Goal: Information Seeking & Learning: Learn about a topic

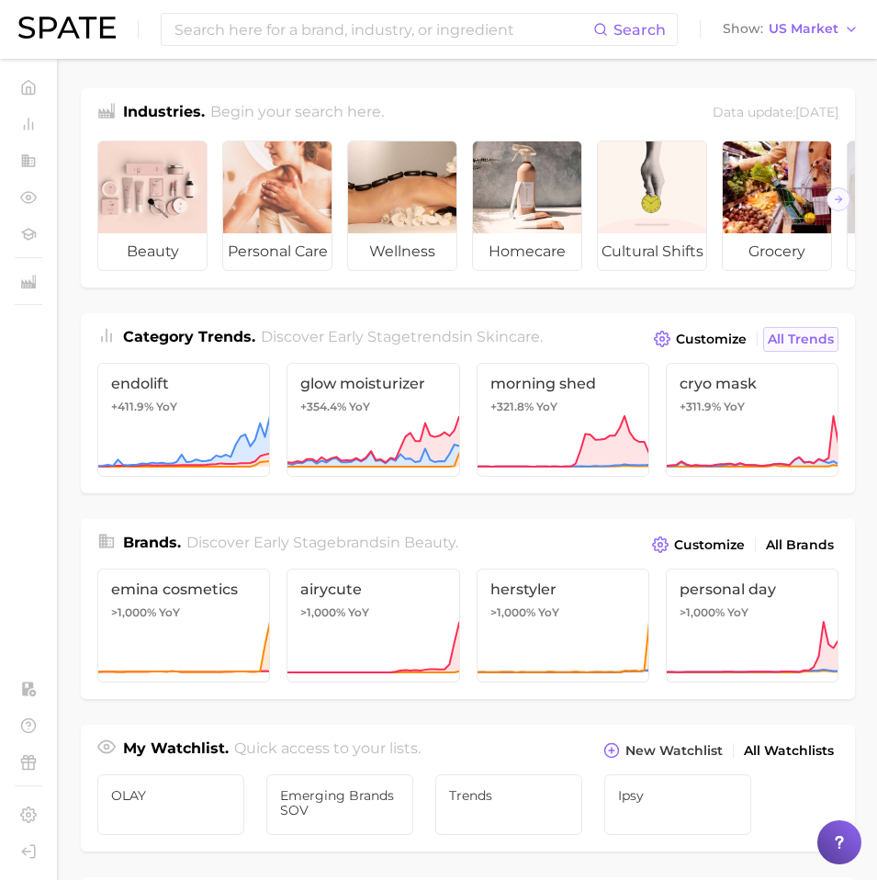
click at [812, 346] on span "All Trends" at bounding box center [801, 340] width 66 height 16
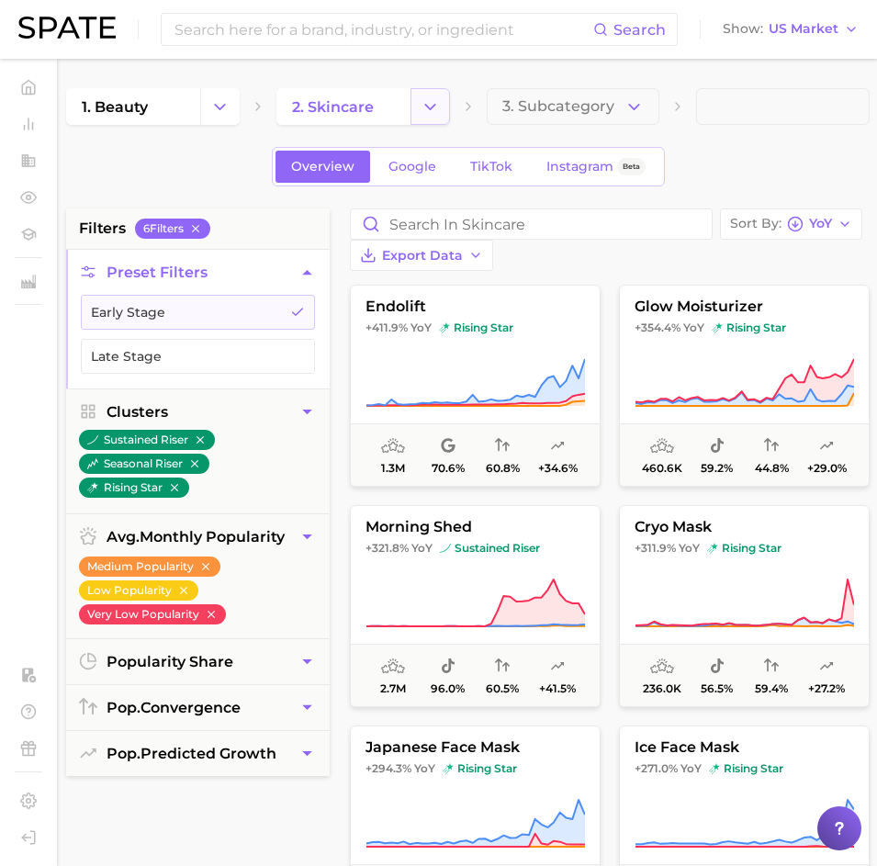
click at [435, 94] on button "Change Category" at bounding box center [431, 106] width 40 height 37
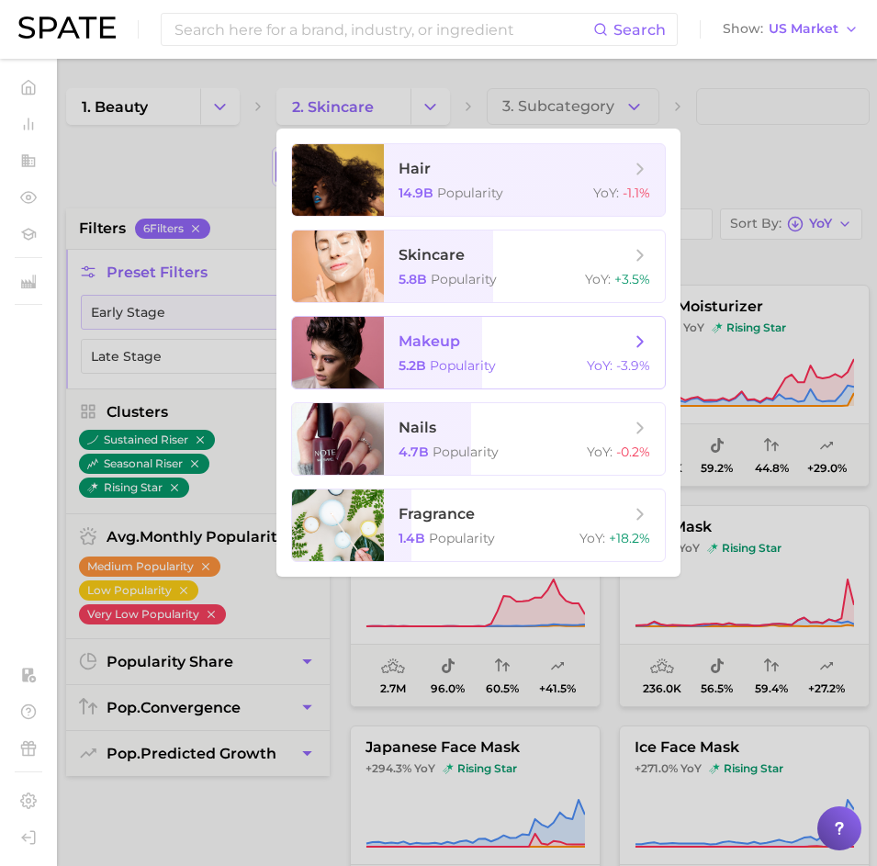
click at [430, 361] on span "Popularity" at bounding box center [463, 365] width 66 height 17
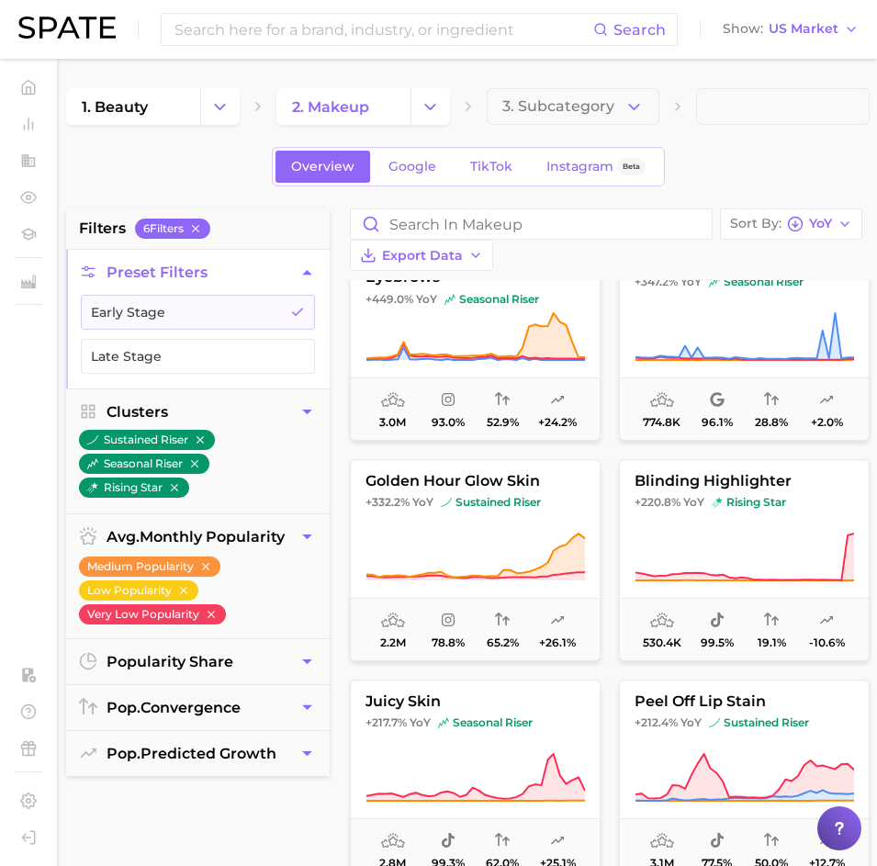
scroll to position [317, 0]
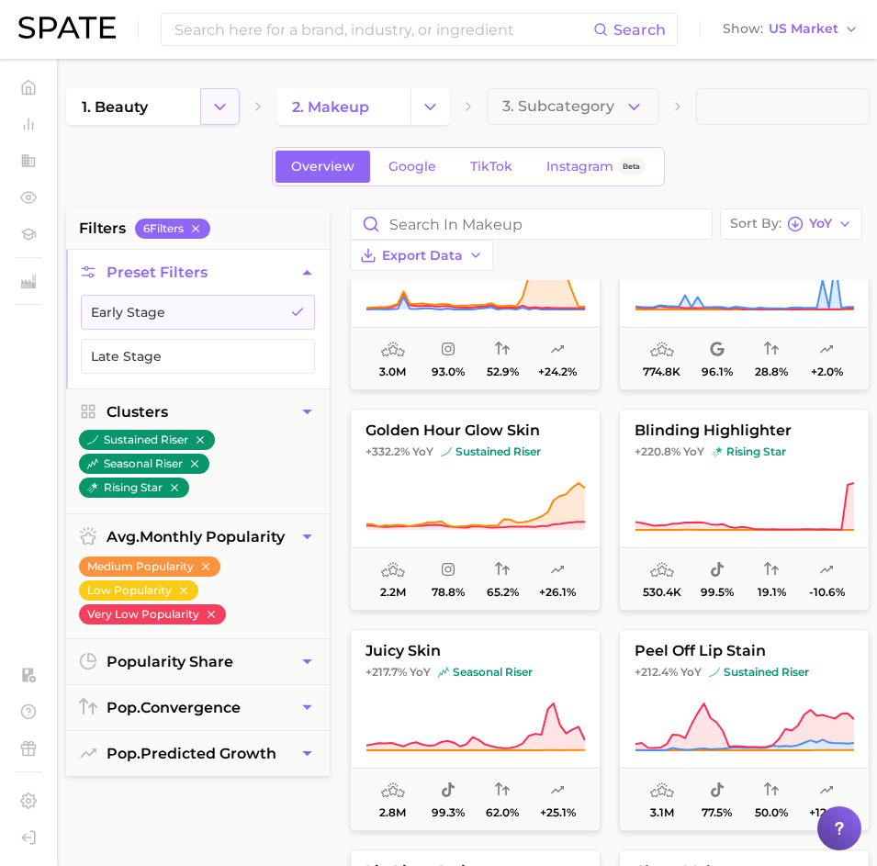
click at [220, 107] on polyline "Change Category" at bounding box center [220, 106] width 10 height 5
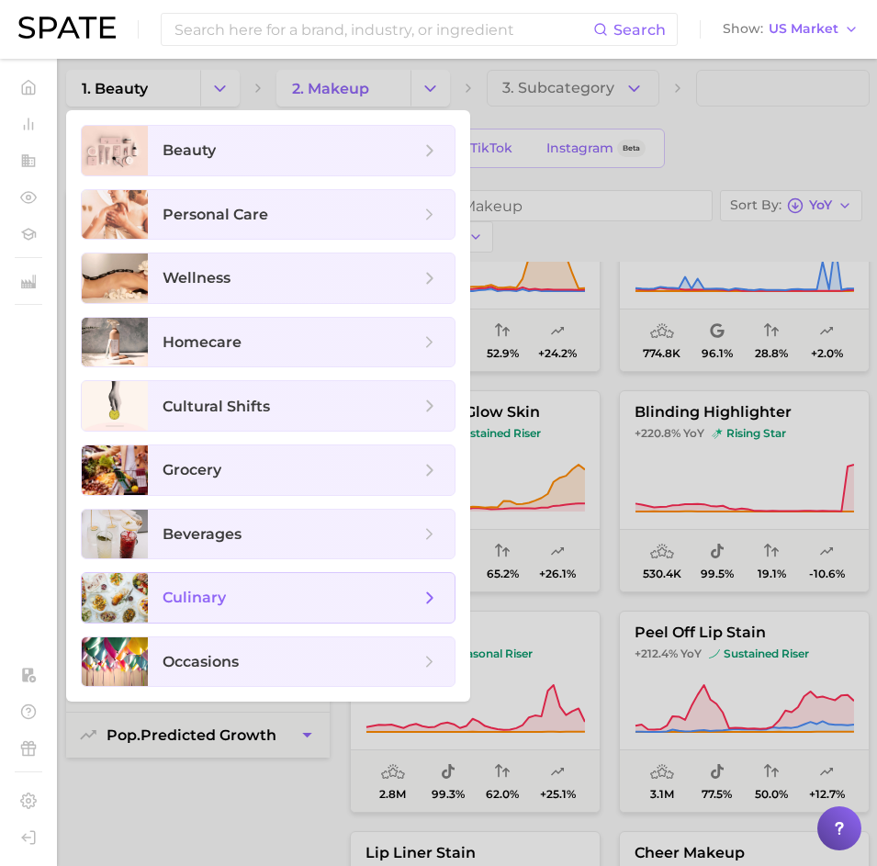
scroll to position [0, 0]
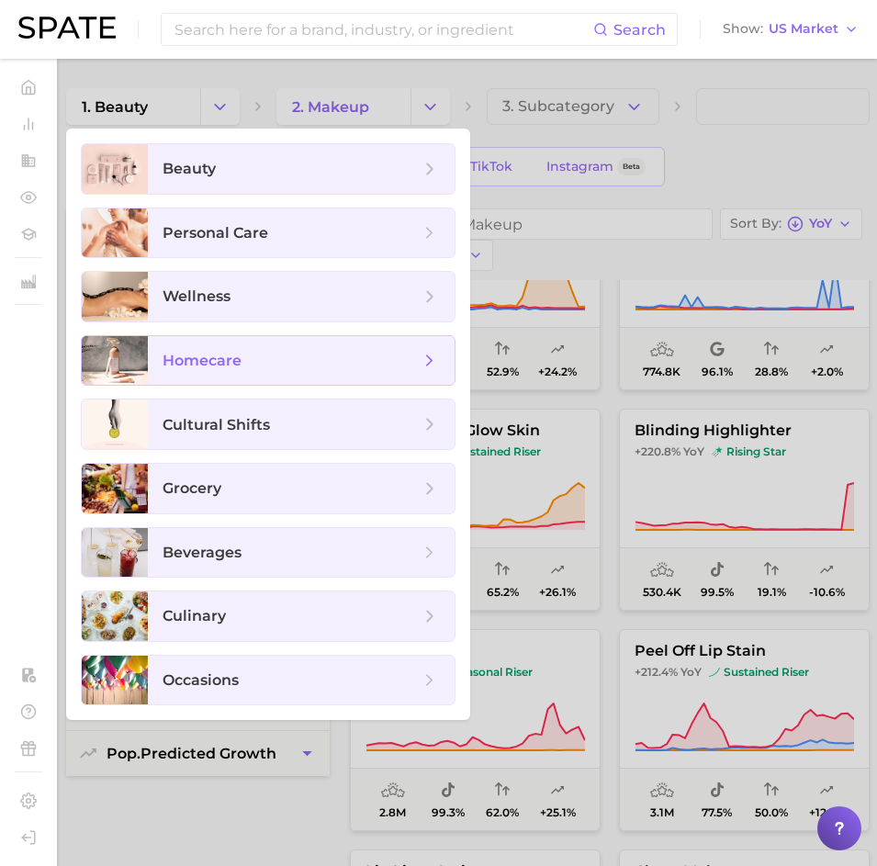
click at [208, 360] on span "homecare" at bounding box center [202, 360] width 79 height 17
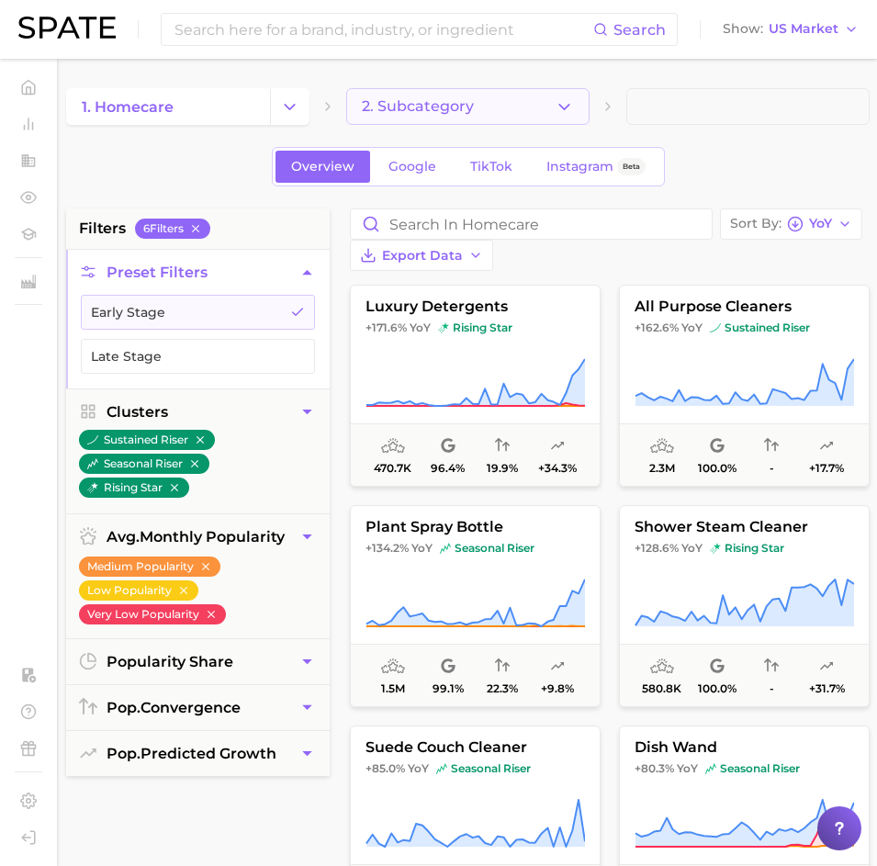
click at [548, 106] on button "2. Subcategory" at bounding box center [467, 106] width 243 height 37
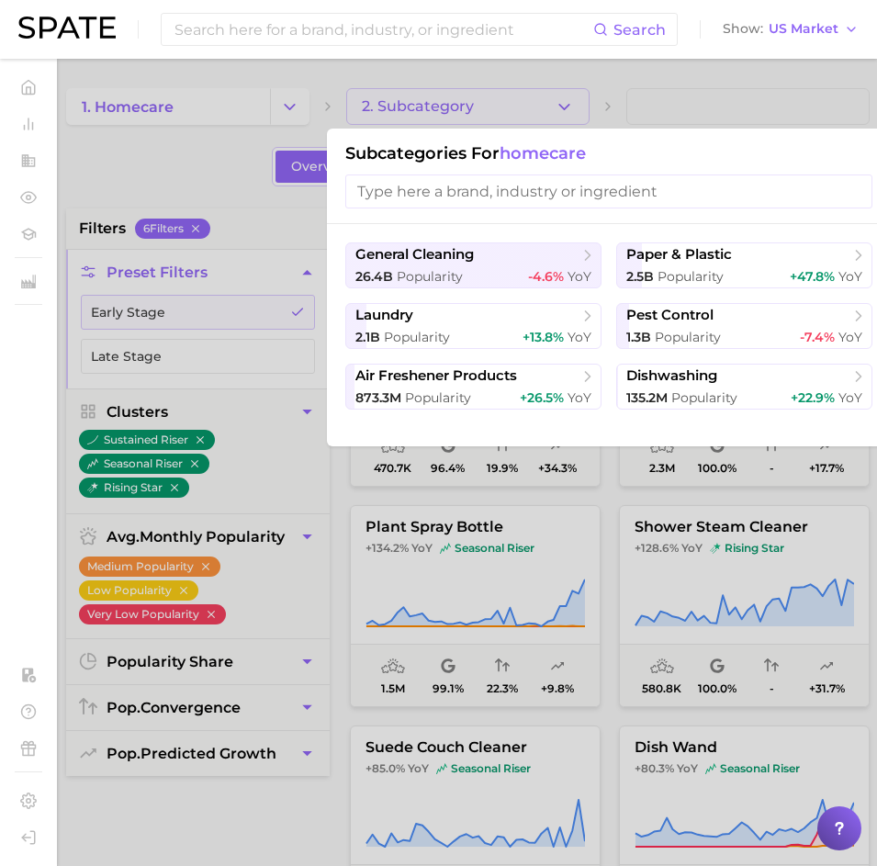
click at [288, 137] on div at bounding box center [438, 433] width 877 height 866
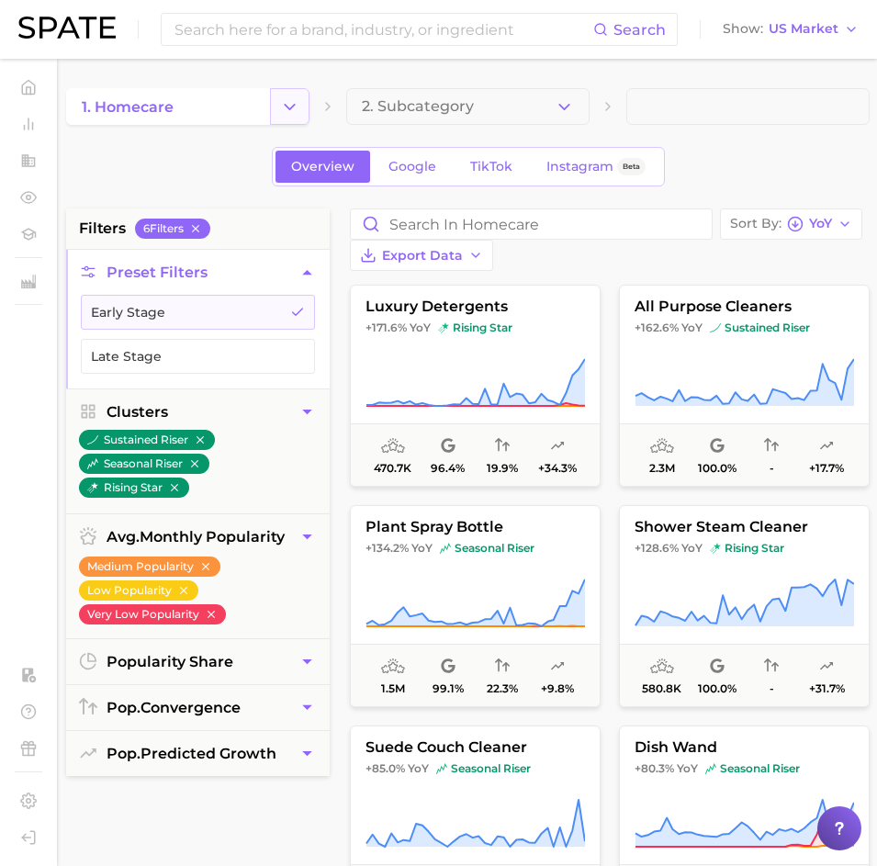
click at [278, 95] on button "Change Category" at bounding box center [290, 106] width 40 height 37
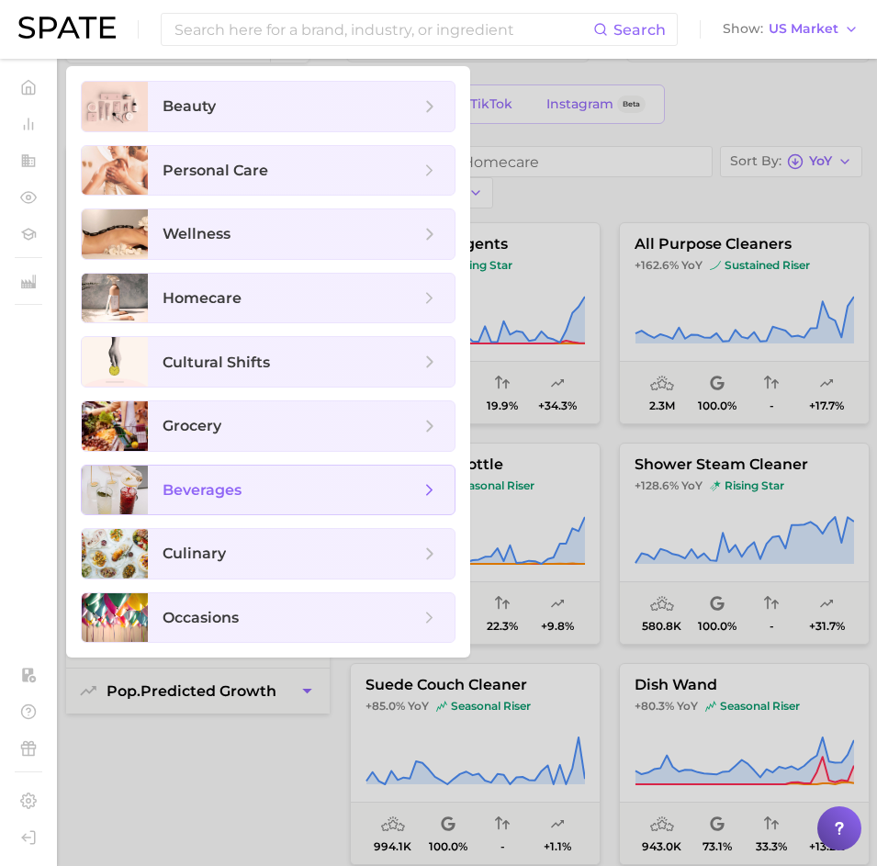
scroll to position [27, 0]
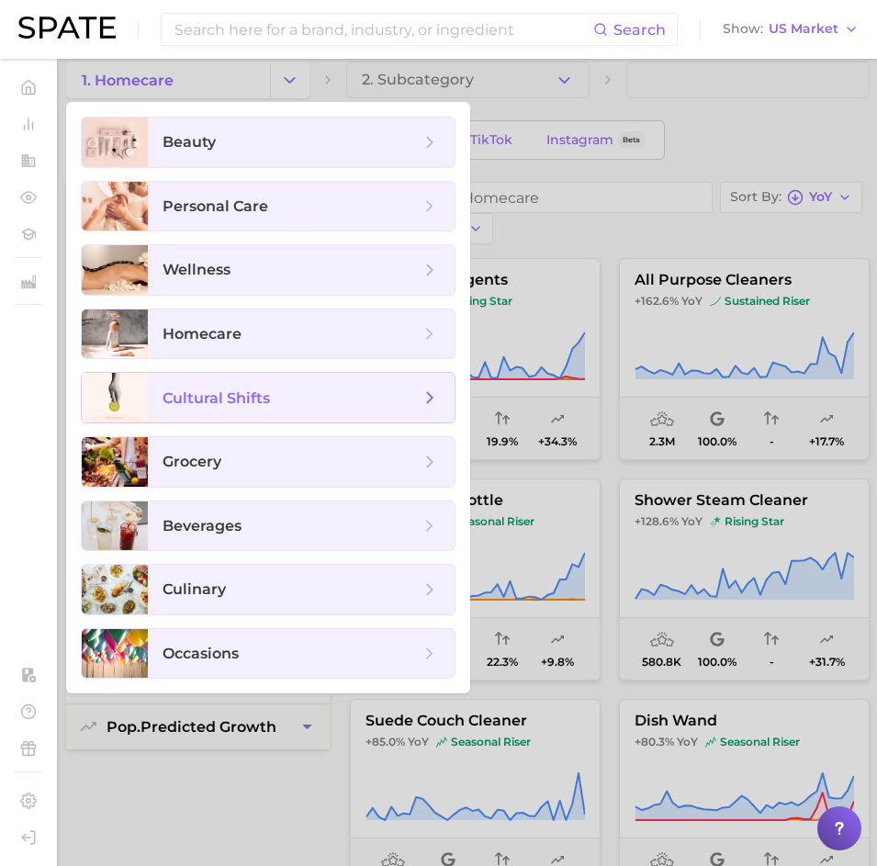
click at [231, 386] on span "cultural shifts" at bounding box center [301, 398] width 307 height 50
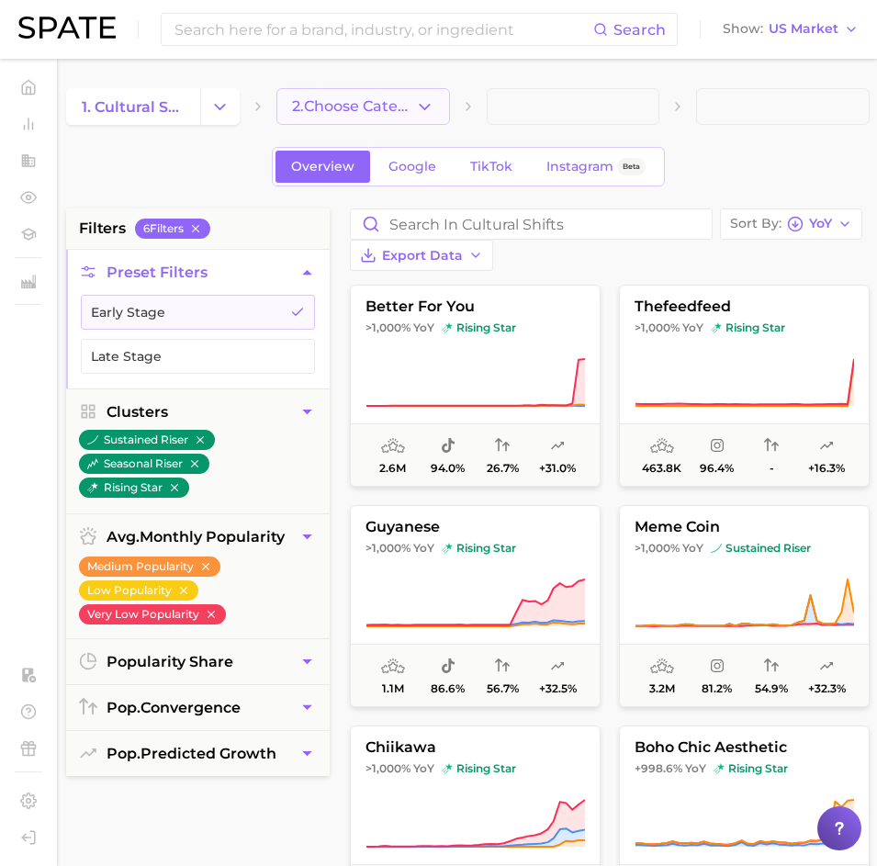
click at [395, 105] on span "2. Choose Category" at bounding box center [353, 106] width 123 height 17
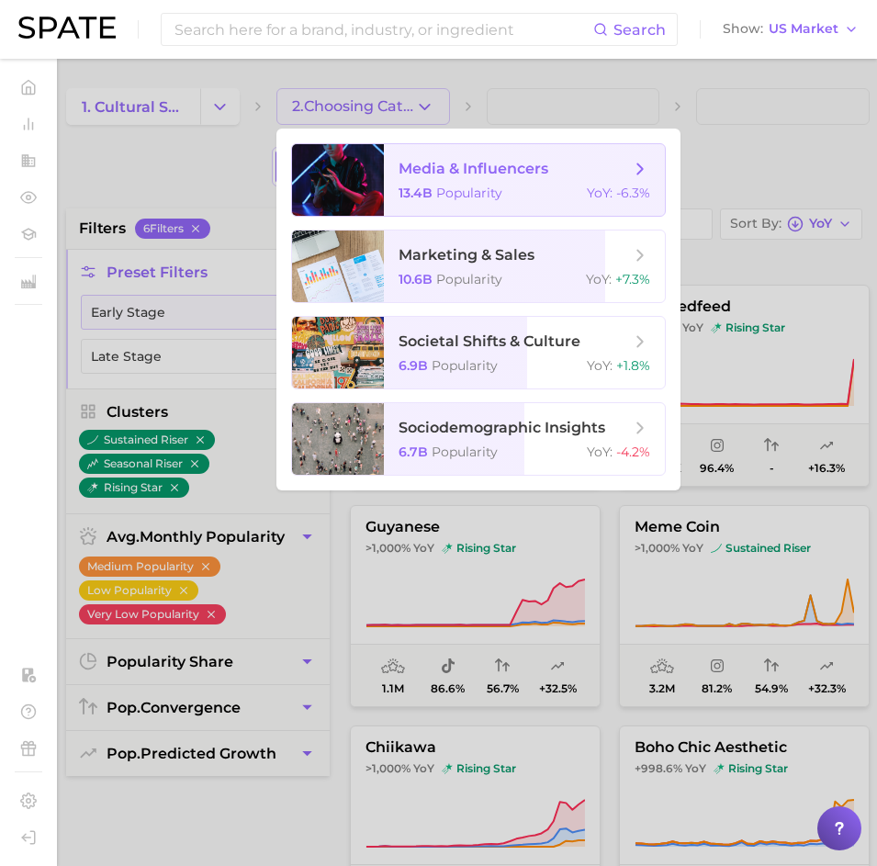
click at [442, 168] on span "media & influencers" at bounding box center [474, 168] width 150 height 17
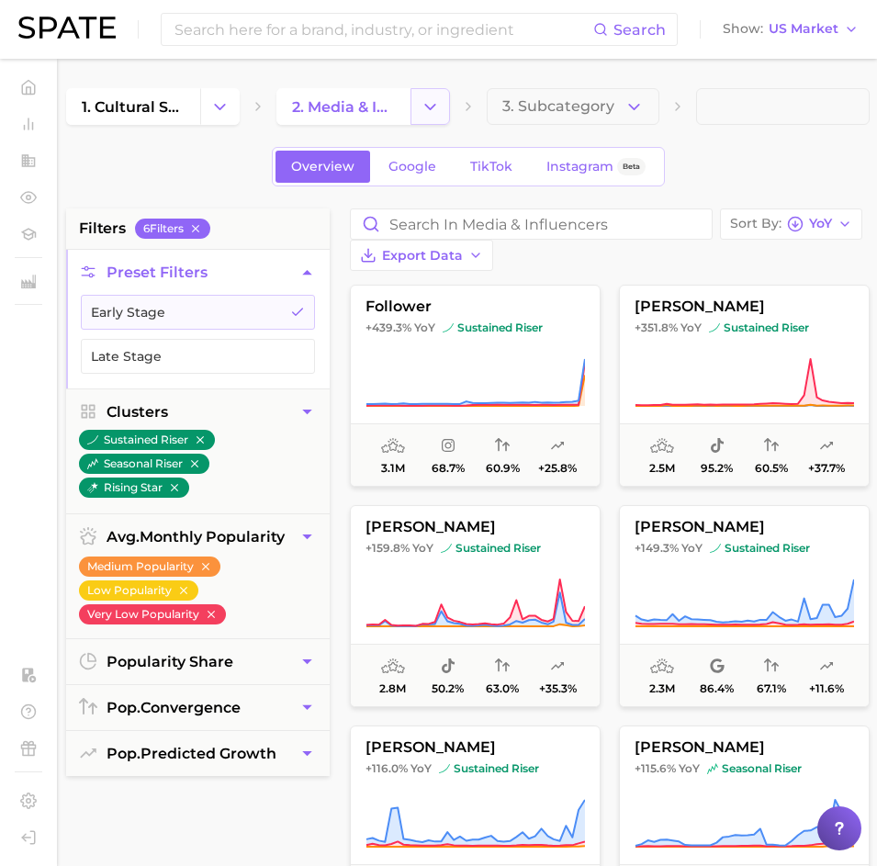
click at [429, 114] on icon "Change Category" at bounding box center [430, 106] width 19 height 19
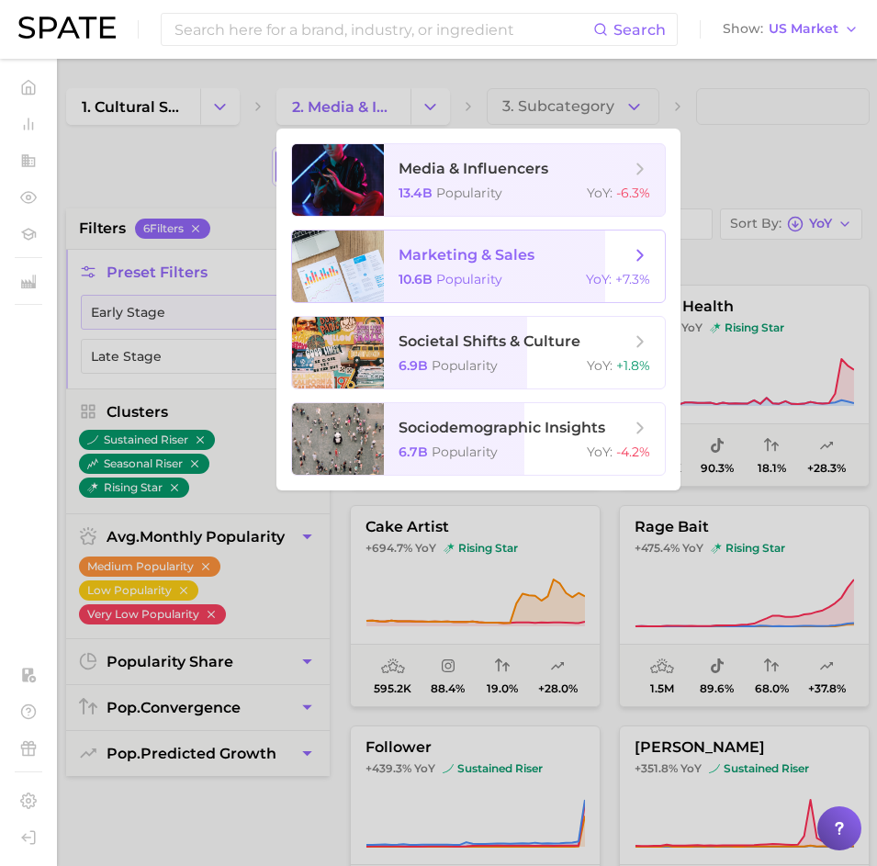
click at [457, 275] on span "Popularity" at bounding box center [469, 279] width 66 height 17
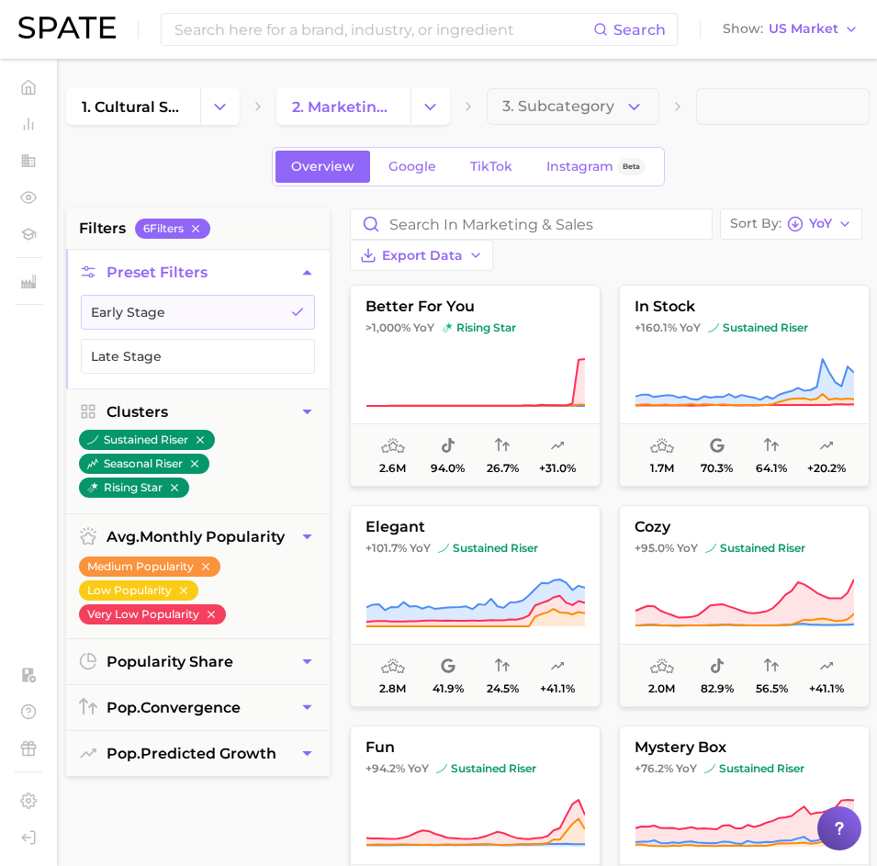
click at [203, 159] on div "Overview Google TikTok Instagram Beta" at bounding box center [468, 167] width 804 height 40
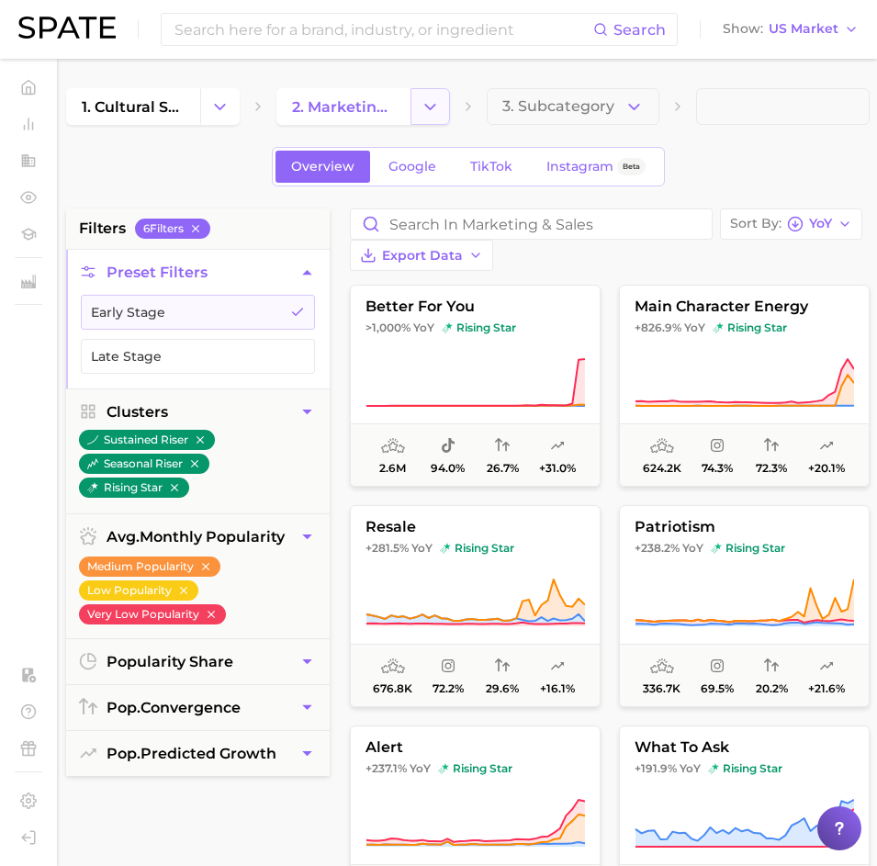
click at [414, 108] on button "Change Category" at bounding box center [431, 106] width 40 height 37
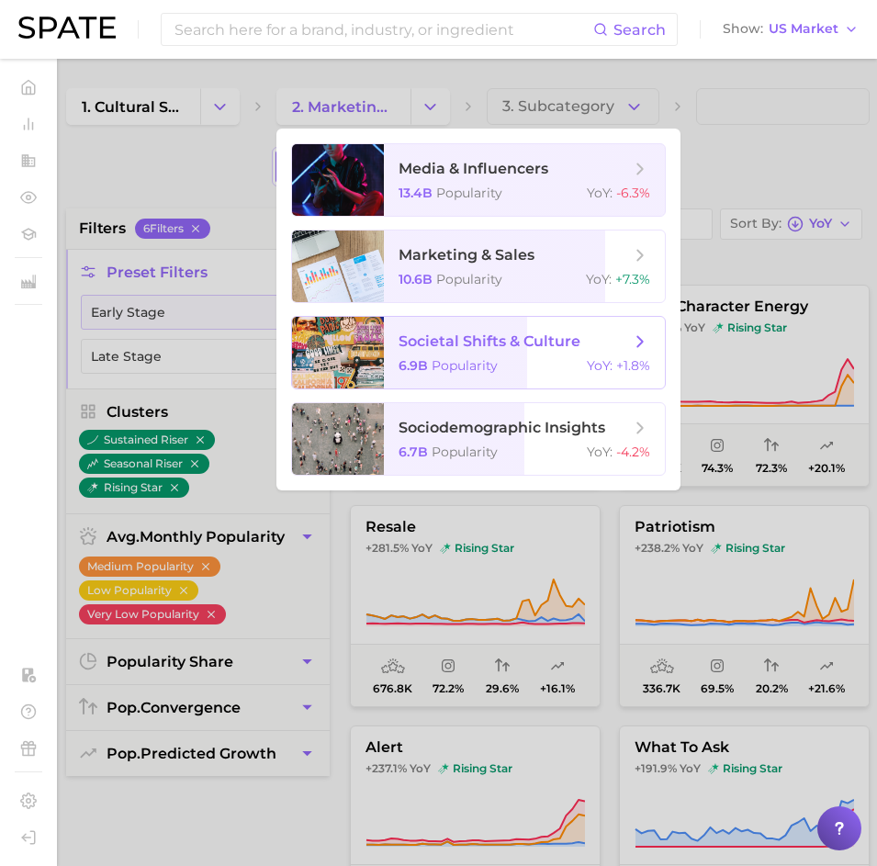
click at [436, 344] on span "societal shifts & culture" at bounding box center [490, 341] width 182 height 17
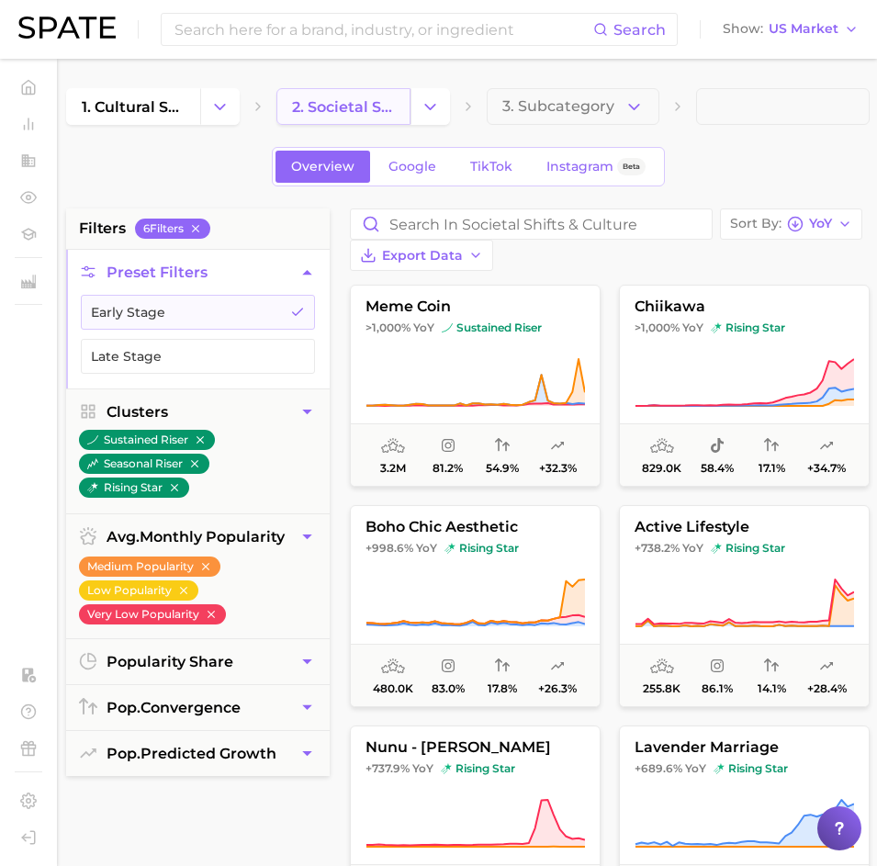
click at [361, 116] on link "2. societal shifts & culture" at bounding box center [344, 106] width 134 height 37
click at [442, 103] on button "Change Category" at bounding box center [431, 106] width 40 height 37
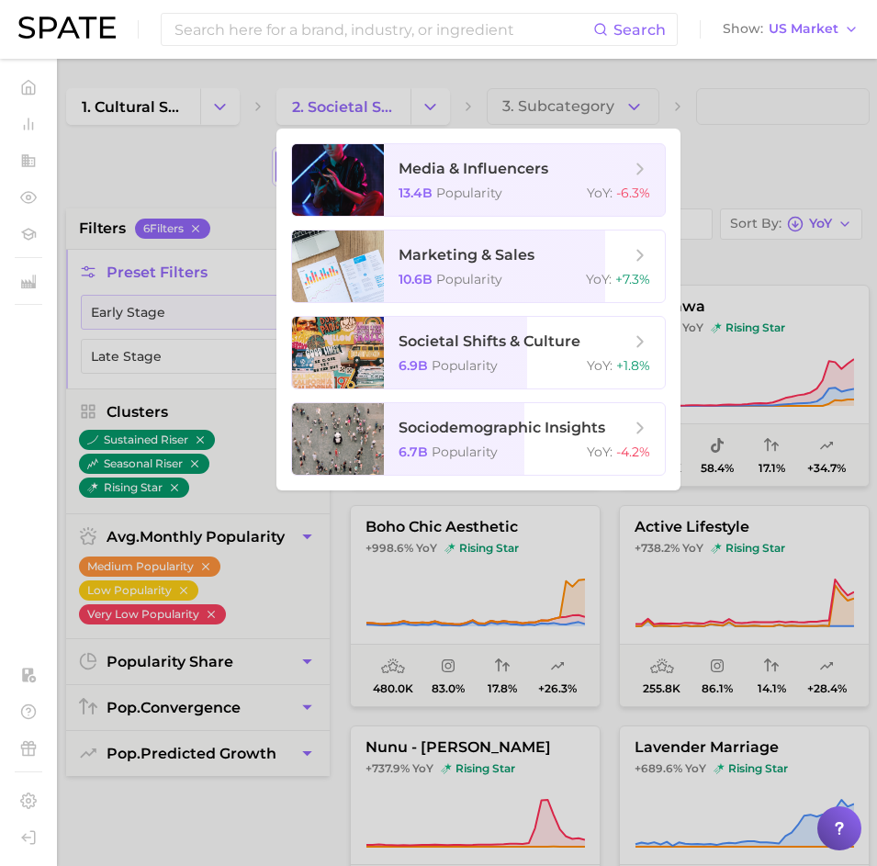
click at [213, 130] on div at bounding box center [438, 433] width 877 height 866
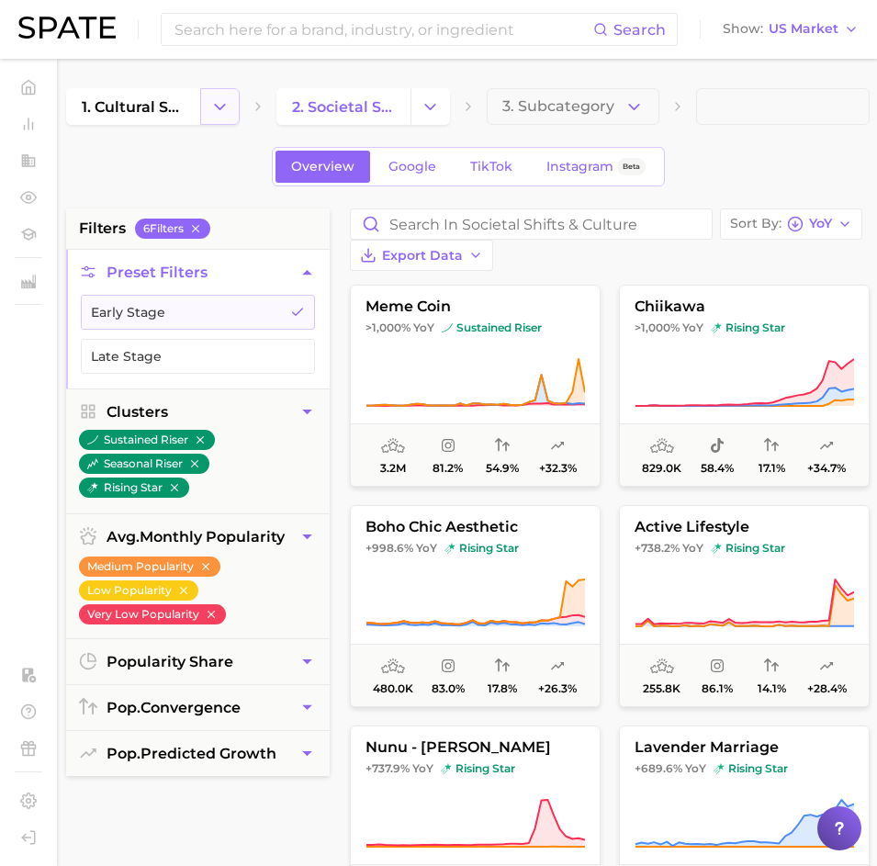
click at [211, 119] on button "Change Category" at bounding box center [220, 106] width 40 height 37
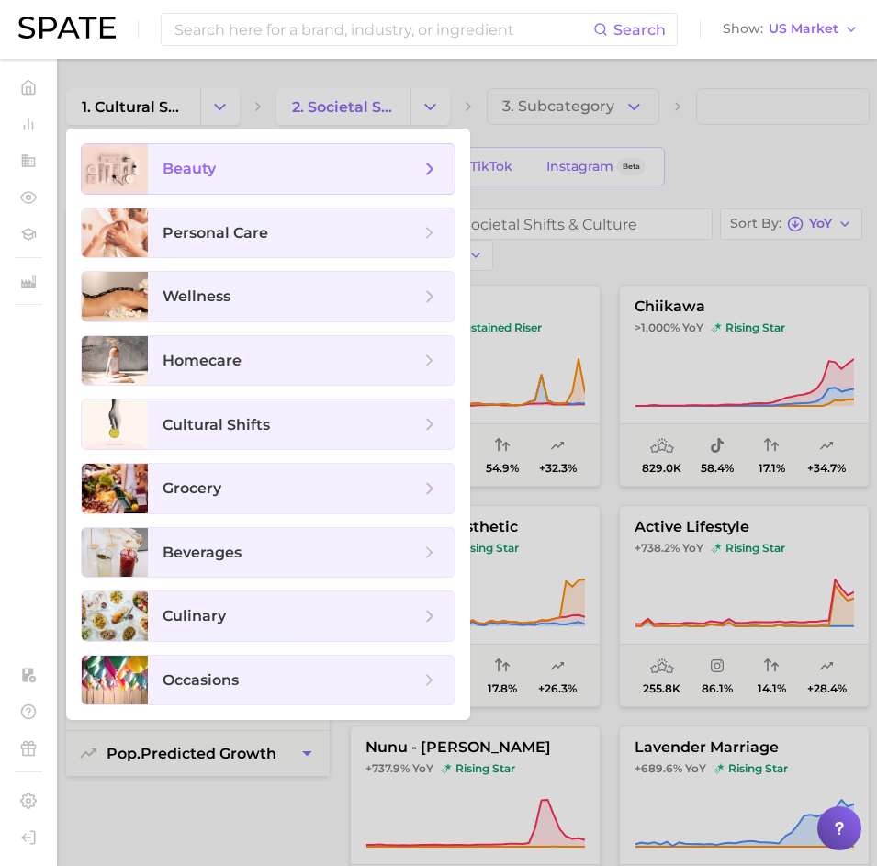
click at [199, 161] on span "beauty" at bounding box center [189, 168] width 53 height 17
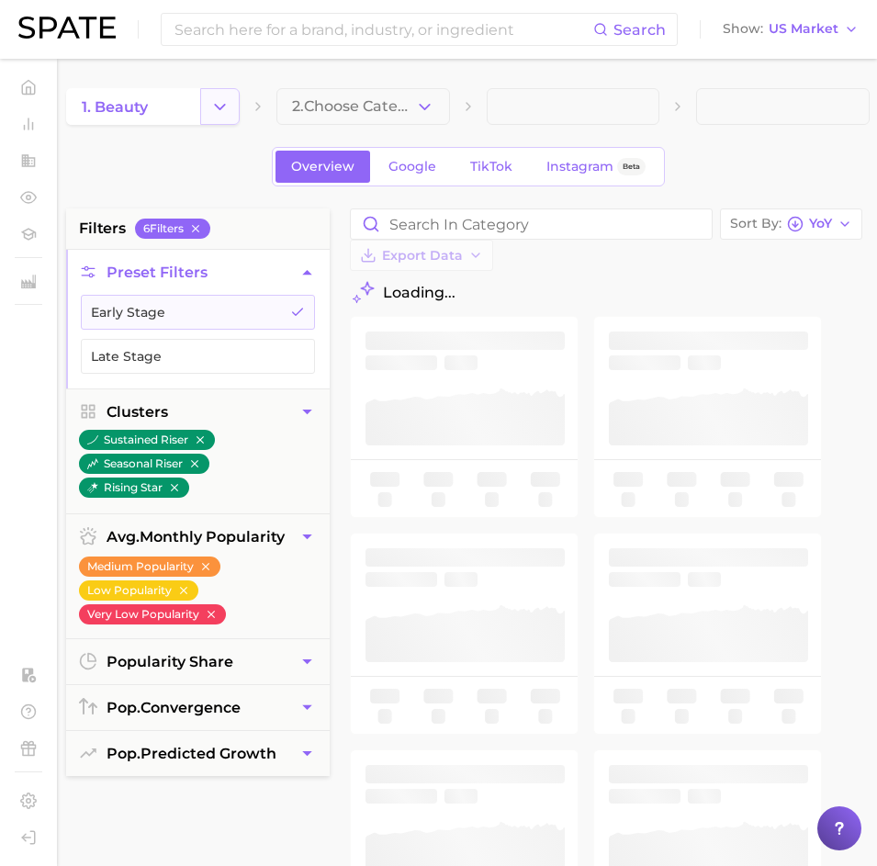
click at [212, 112] on icon "Change Category" at bounding box center [219, 106] width 19 height 19
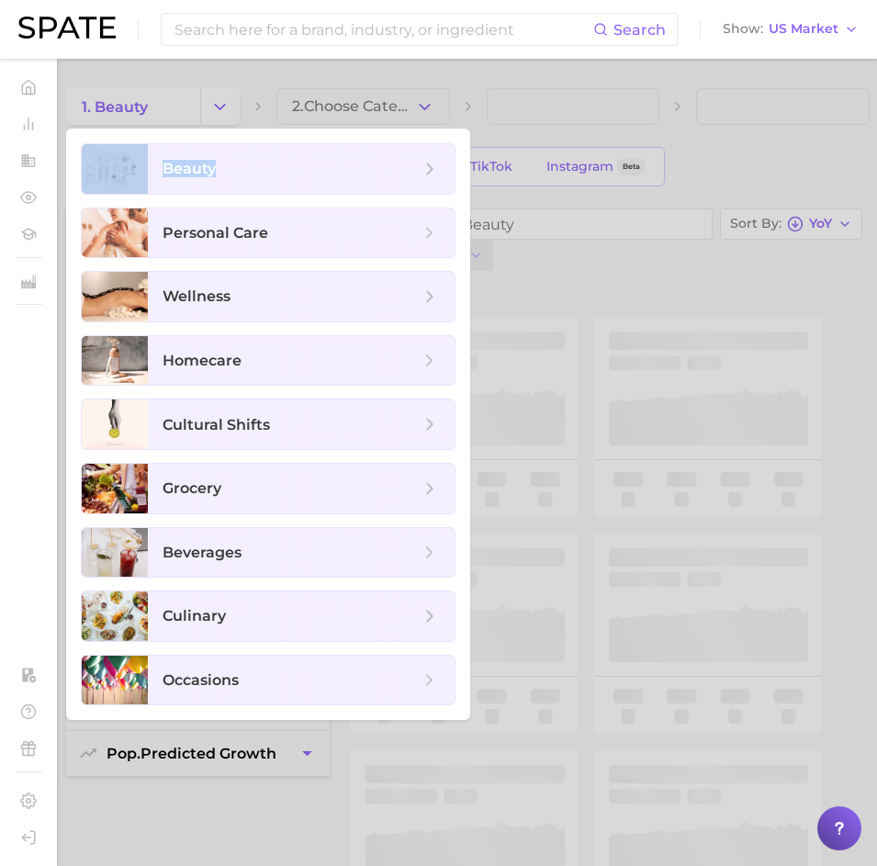
drag, startPoint x: 212, startPoint y: 112, endPoint x: 240, endPoint y: 214, distance: 105.6
click at [239, 125] on div "1. beauty beauty personal care wellness homecare cultural shifts grocery bevera…" at bounding box center [153, 106] width 174 height 37
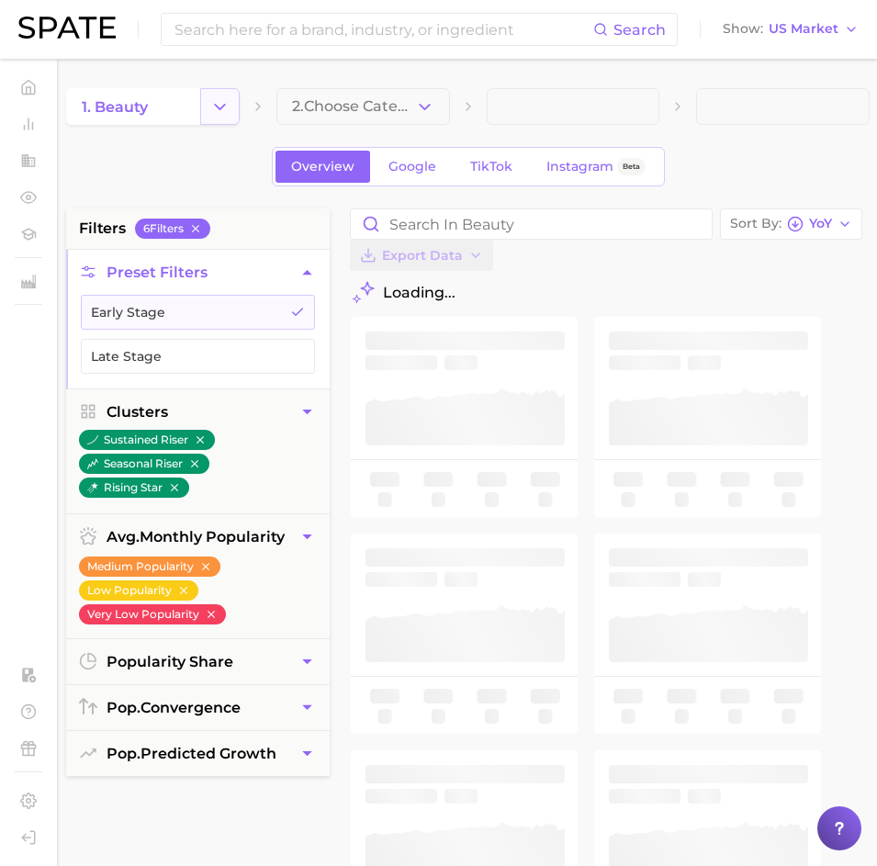
click at [202, 119] on button "Change Category" at bounding box center [220, 106] width 40 height 37
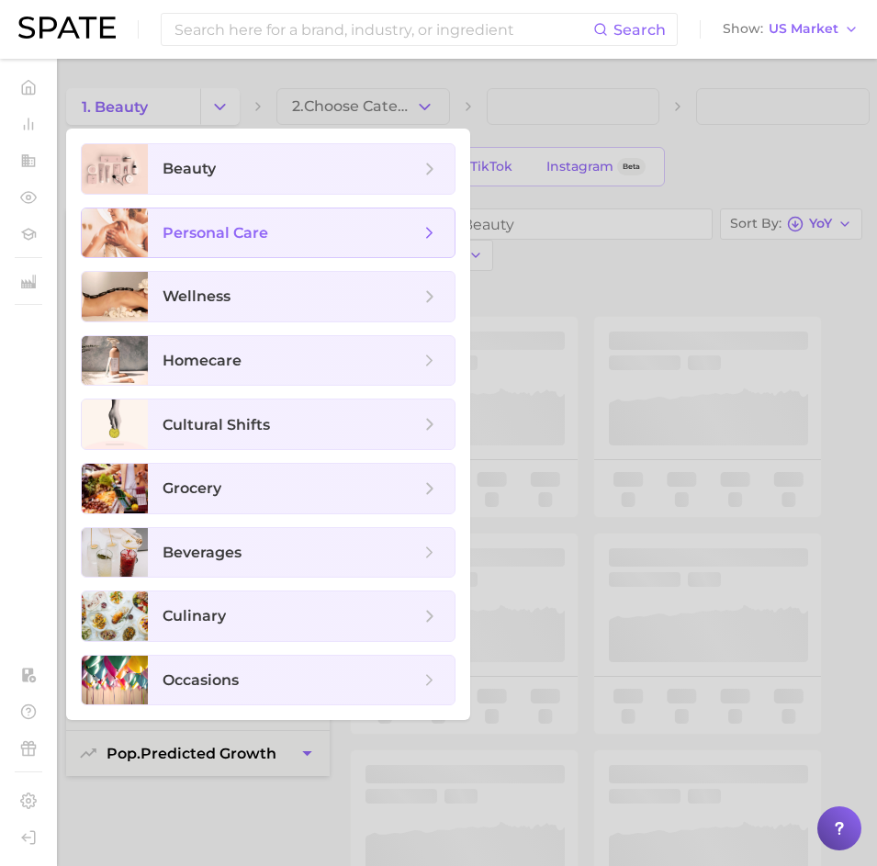
click at [200, 210] on span "personal care" at bounding box center [301, 234] width 307 height 50
